Goal: Transaction & Acquisition: Purchase product/service

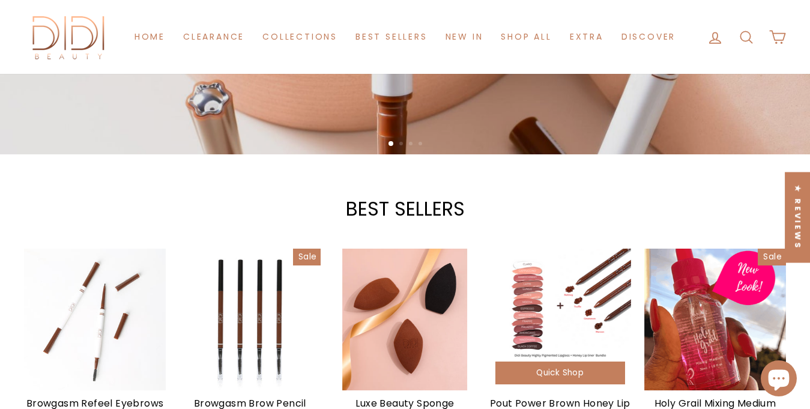
scroll to position [449, 0]
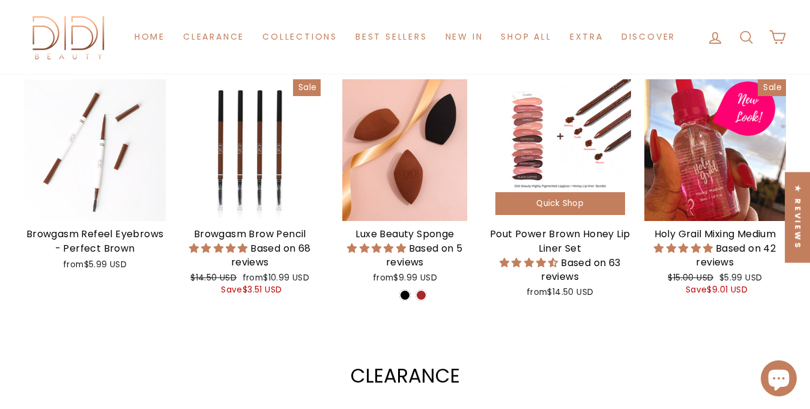
click at [550, 154] on div at bounding box center [561, 150] width 142 height 142
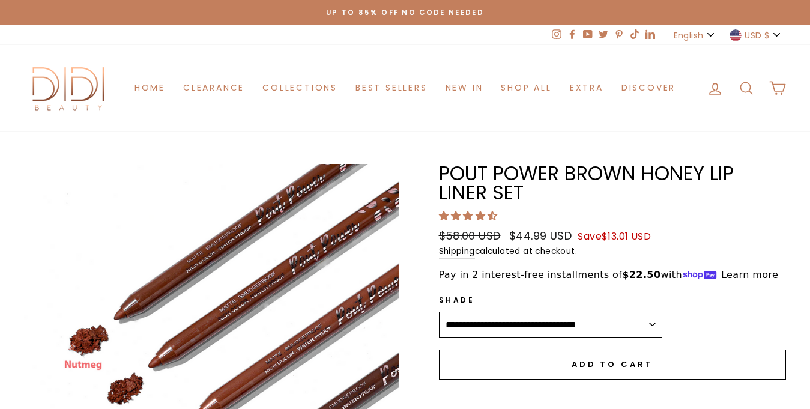
click at [691, 350] on button "Add to cart" at bounding box center [613, 365] width 348 height 30
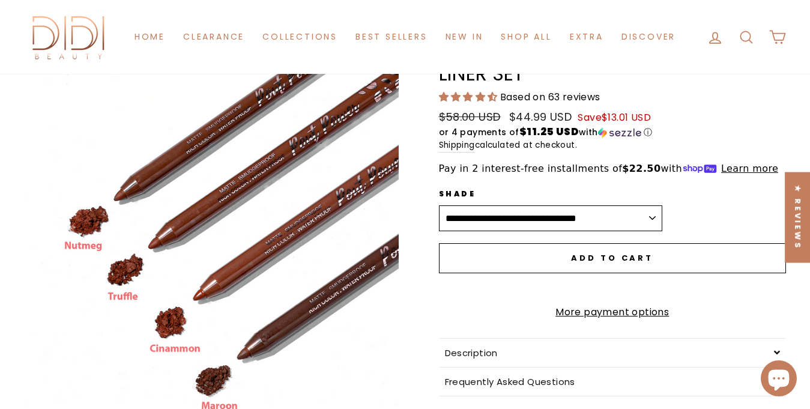
scroll to position [119, 0]
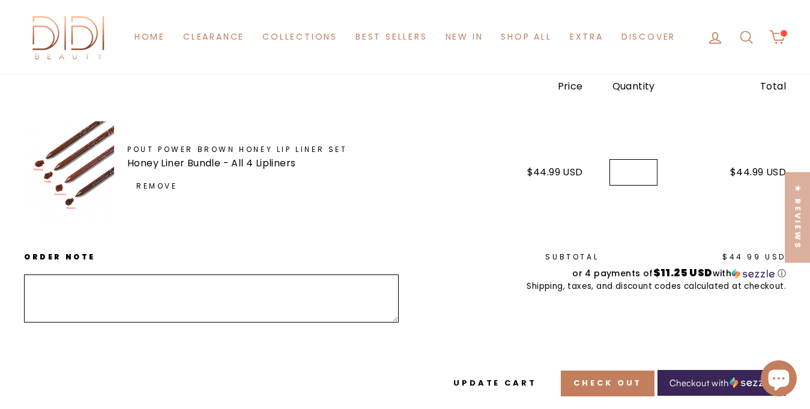
scroll to position [222, 0]
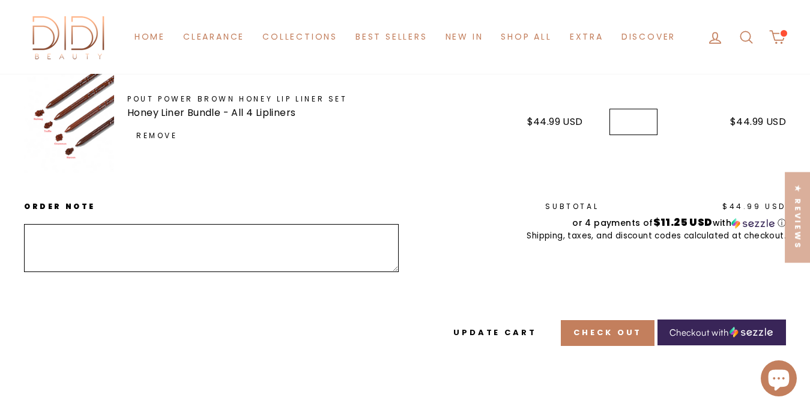
drag, startPoint x: 814, startPoint y: 165, endPoint x: 796, endPoint y: 258, distance: 94.4
click at [796, 258] on html "Skip to content Close menu Home Clearance Collections Best Sellers New in Shop …" at bounding box center [405, 266] width 810 height 976
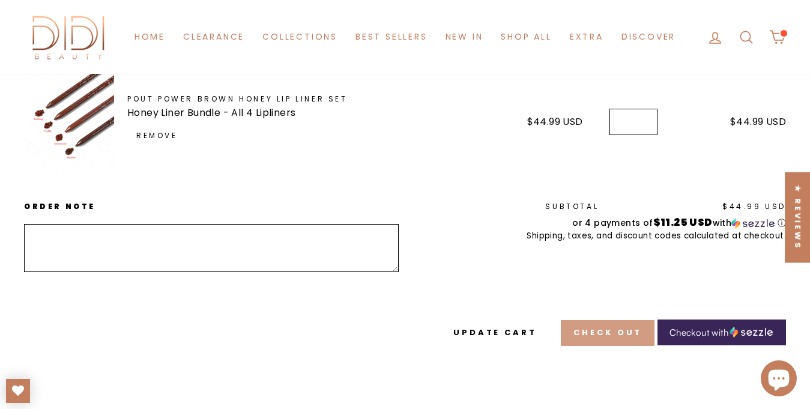
click at [613, 320] on button "Check out" at bounding box center [608, 332] width 94 height 25
